Goal: Task Accomplishment & Management: Manage account settings

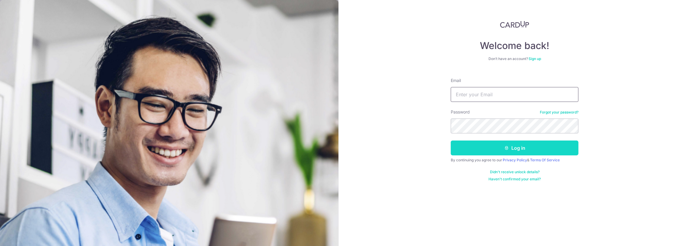
type input "[PERSON_NAME][EMAIL_ADDRESS][DOMAIN_NAME]"
click at [501, 150] on button "Log in" at bounding box center [515, 147] width 128 height 15
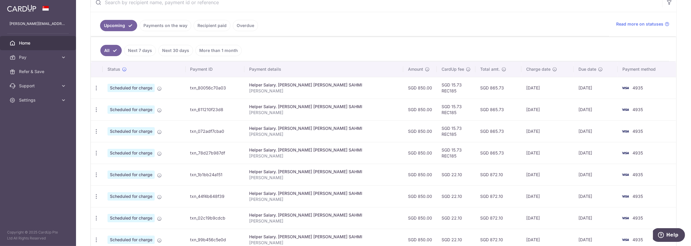
scroll to position [77, 0]
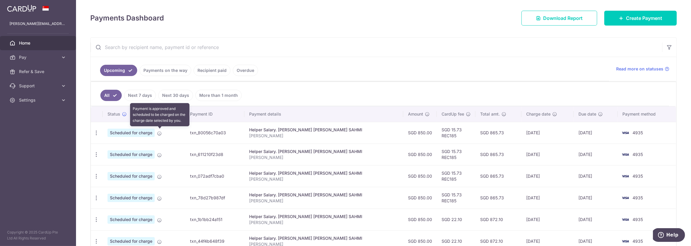
click at [158, 132] on icon at bounding box center [159, 133] width 5 height 5
click at [96, 133] on icon "button" at bounding box center [96, 133] width 6 height 6
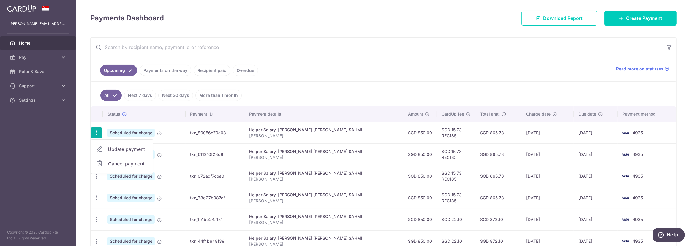
click at [121, 149] on span "Update payment" at bounding box center [128, 149] width 40 height 7
radio input "true"
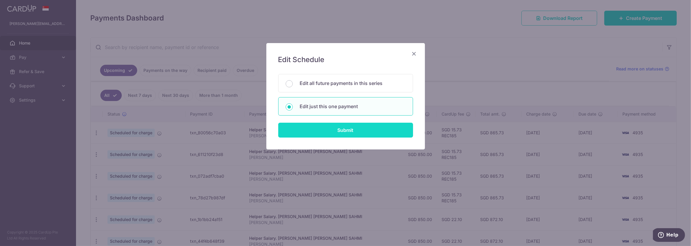
click at [325, 132] on input "Submit" at bounding box center [345, 130] width 135 height 15
radio input "true"
type input "850.00"
type input "[DATE]"
type input "[PERSON_NAME]"
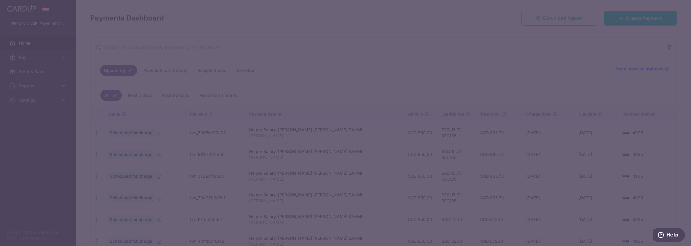
type input "REC185"
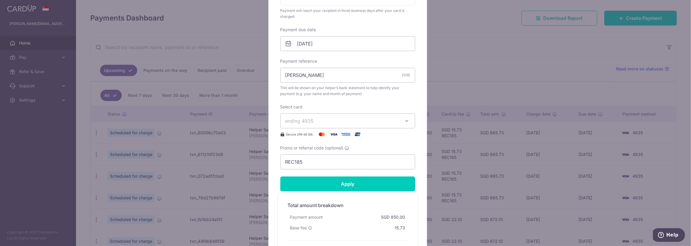
scroll to position [180, 0]
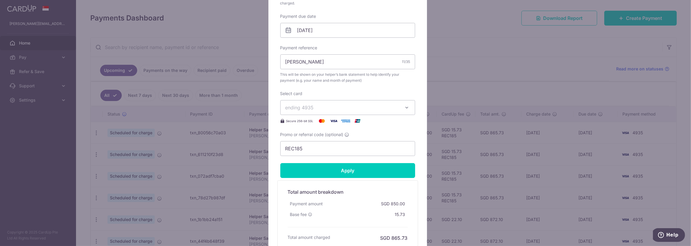
click at [369, 106] on span "ending 4935" at bounding box center [342, 107] width 114 height 7
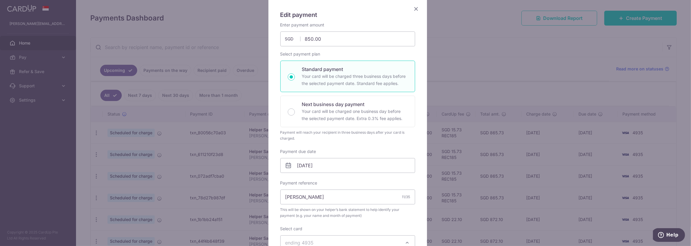
scroll to position [0, 0]
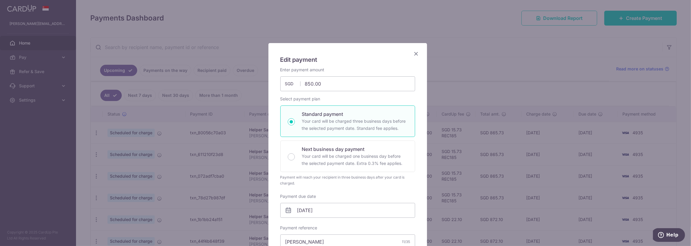
click at [415, 54] on icon "Close" at bounding box center [416, 53] width 7 height 7
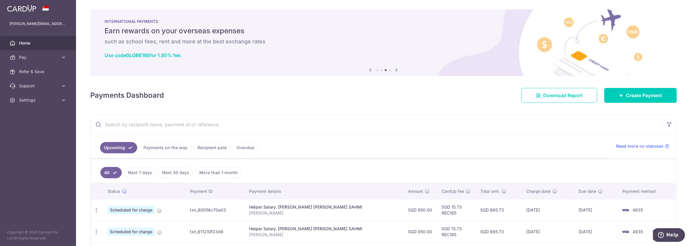
click at [479, 146] on ul "Upcoming Payments on the way Recipient paid Overdue" at bounding box center [350, 146] width 519 height 24
